Goal: Task Accomplishment & Management: Manage account settings

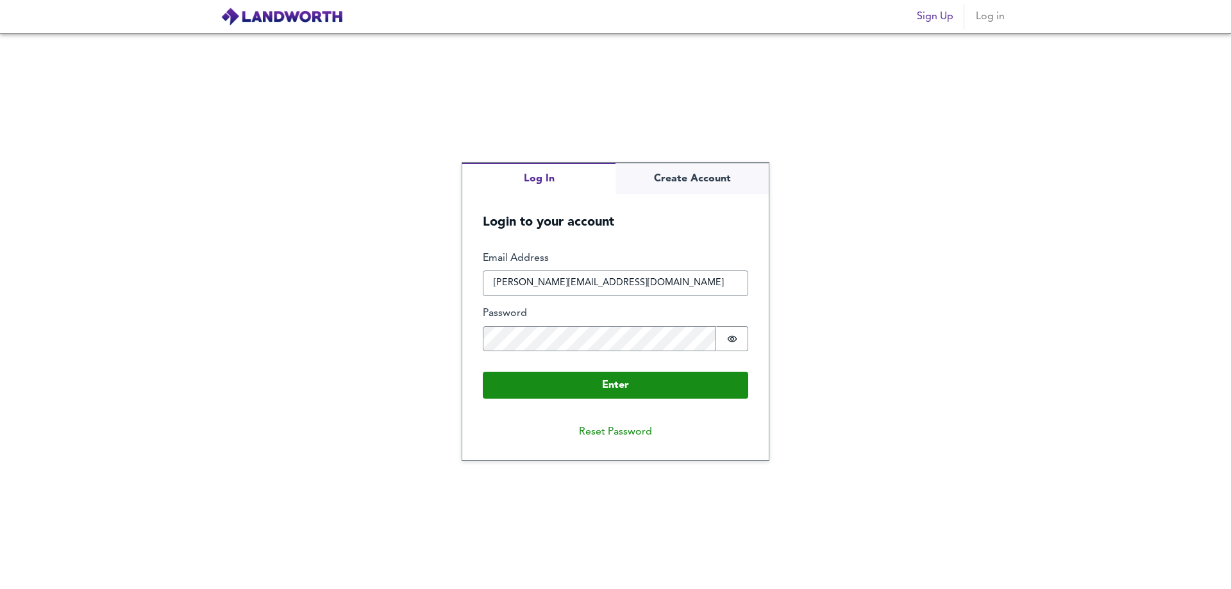
click at [483, 372] on button "Enter" at bounding box center [615, 385] width 265 height 27
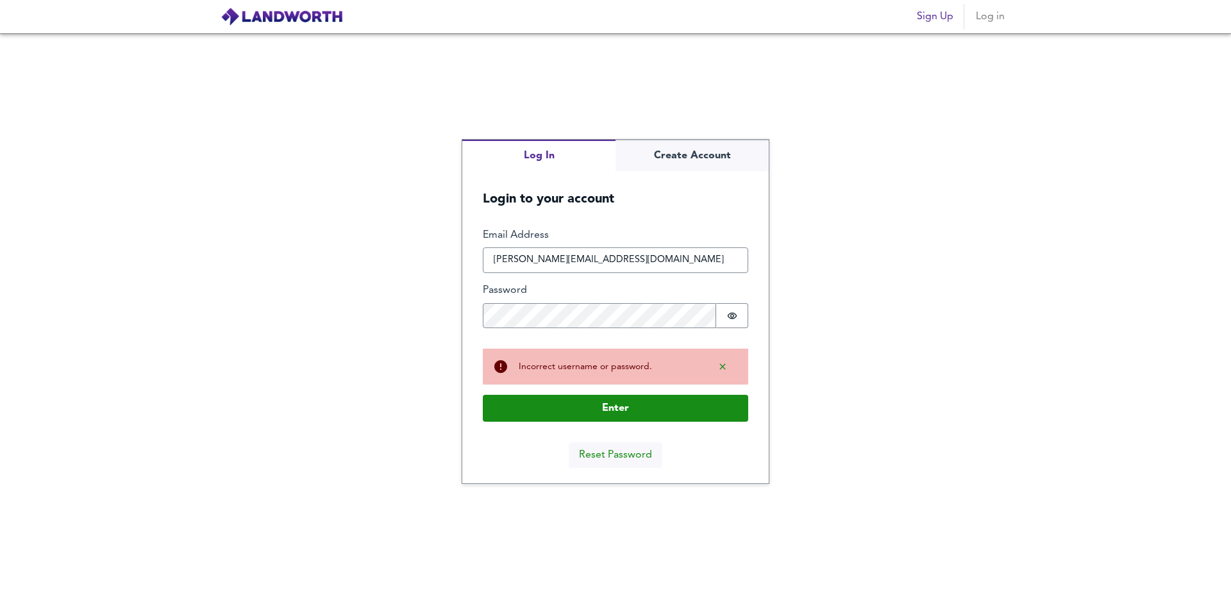
click at [613, 452] on button "Reset Password" at bounding box center [616, 455] width 94 height 26
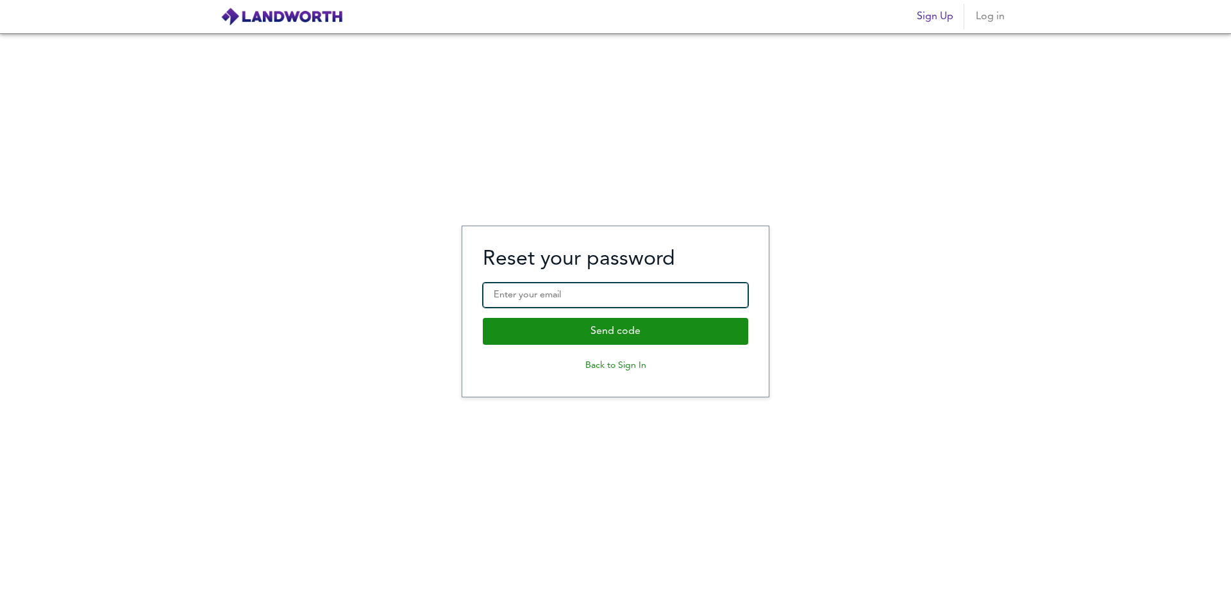
click at [556, 290] on input "Enter your email" at bounding box center [615, 296] width 265 height 26
type input "[PERSON_NAME][EMAIL_ADDRESS][DOMAIN_NAME]"
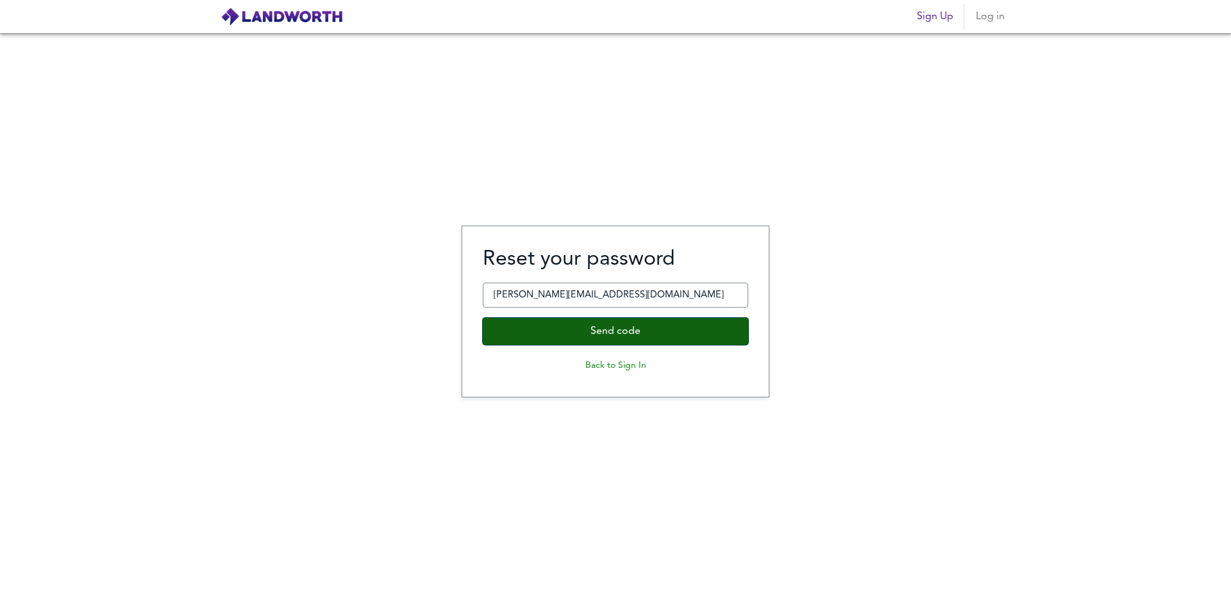
click at [600, 328] on button "Send code" at bounding box center [615, 331] width 265 height 27
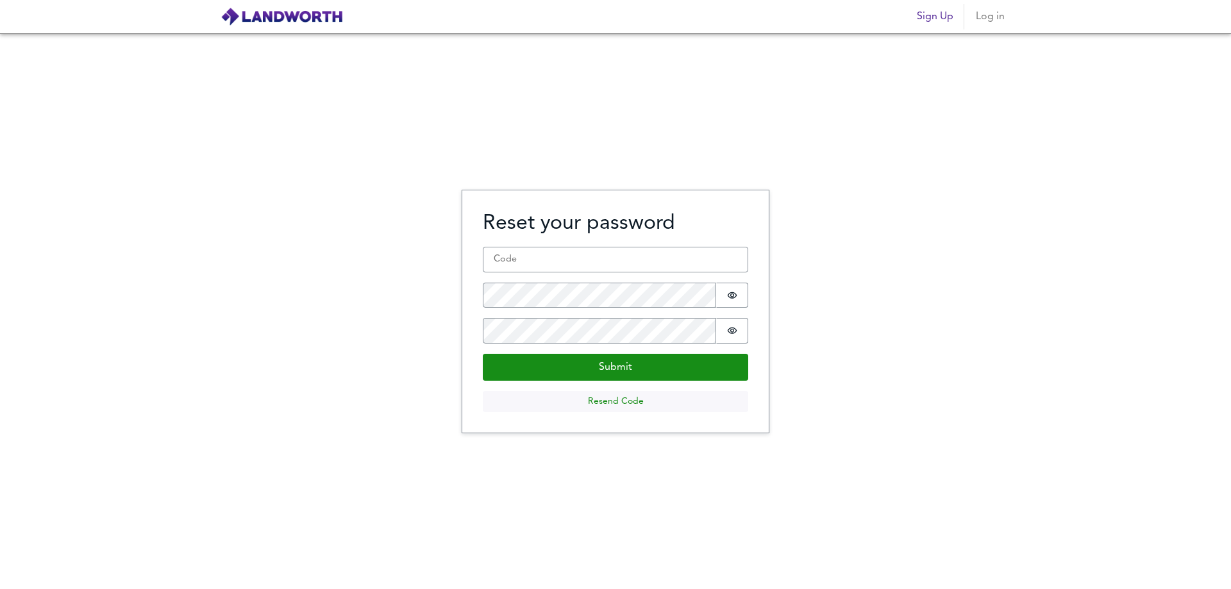
click at [622, 400] on button "Resend Code" at bounding box center [615, 401] width 265 height 21
click at [542, 267] on input "Code *" at bounding box center [615, 260] width 265 height 26
click at [614, 395] on button "Resend Code" at bounding box center [615, 401] width 265 height 21
click at [297, 2] on div "Sign Up Log in" at bounding box center [615, 17] width 820 height 32
click at [974, 13] on button "Log in" at bounding box center [989, 17] width 41 height 26
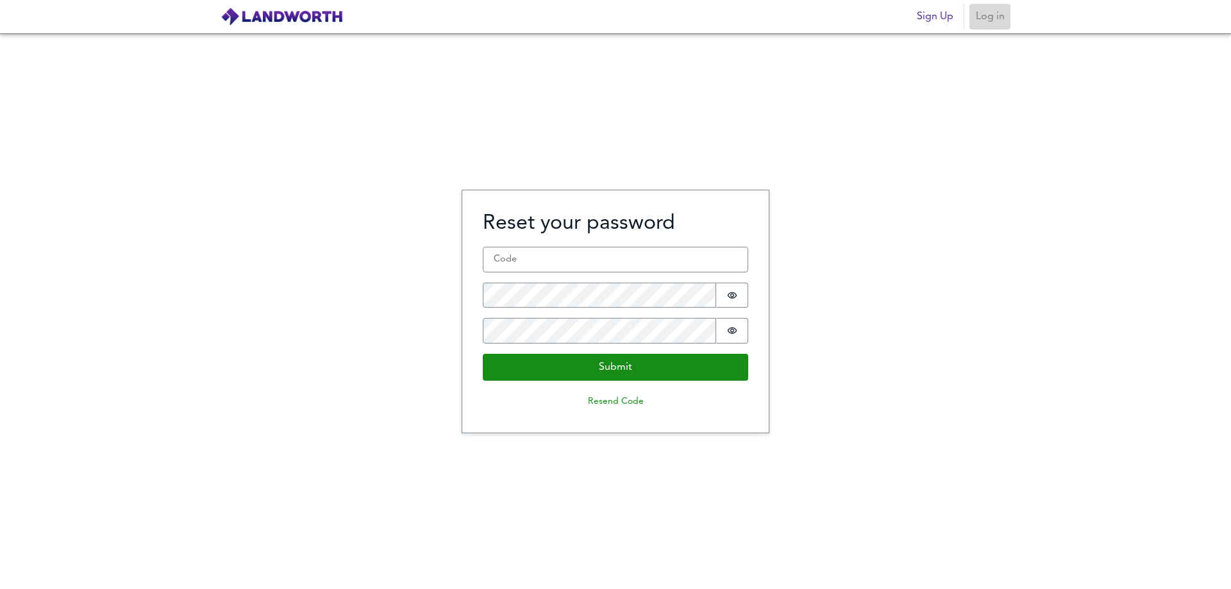
click at [988, 22] on span "Log in" at bounding box center [989, 17] width 31 height 18
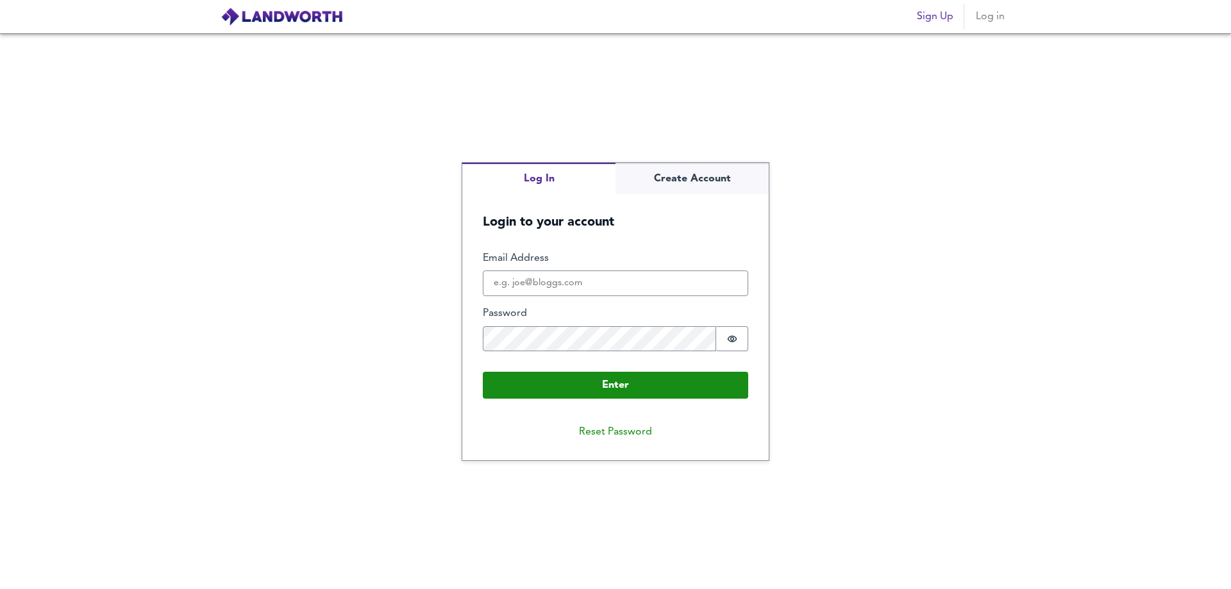
click at [570, 283] on input "Email Address" at bounding box center [615, 283] width 265 height 26
type input "[PERSON_NAME][EMAIL_ADDRESS][DOMAIN_NAME]"
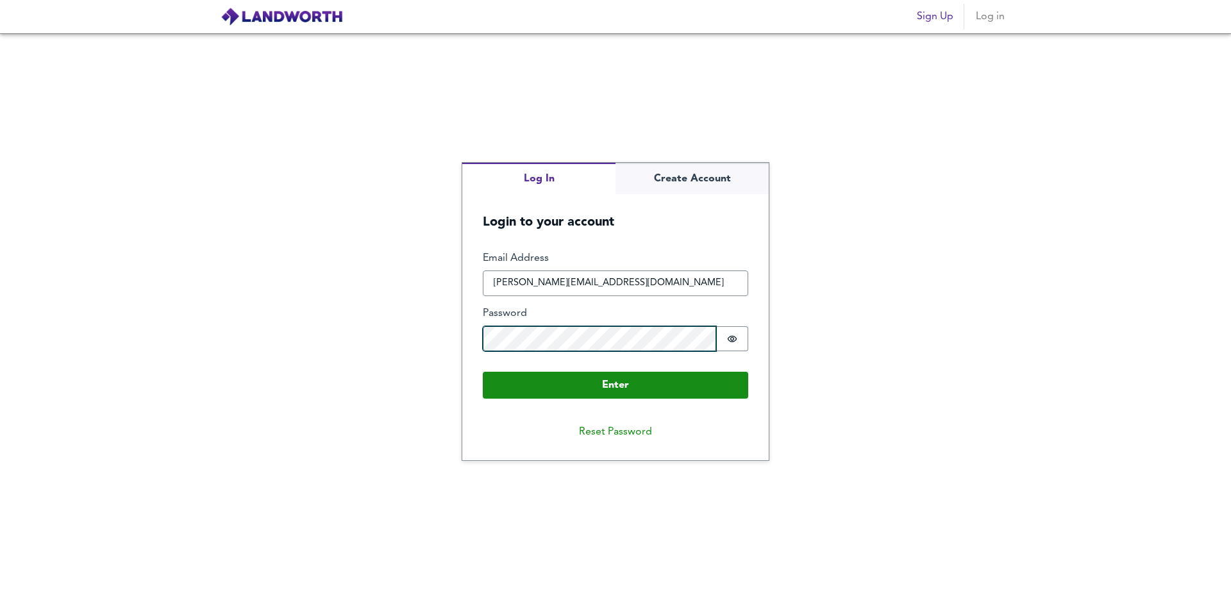
click at [483, 372] on button "Enter" at bounding box center [615, 385] width 265 height 27
